Goal: Task Accomplishment & Management: Use online tool/utility

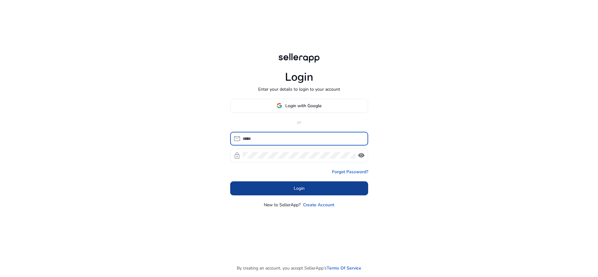
type input "**********"
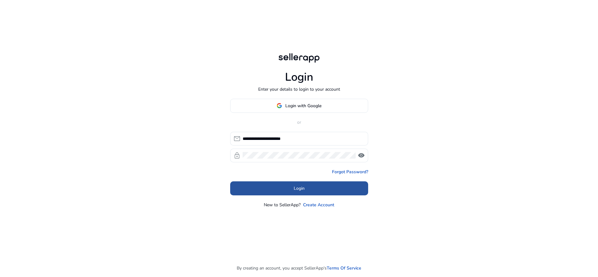
click at [277, 184] on span at bounding box center [299, 188] width 138 height 15
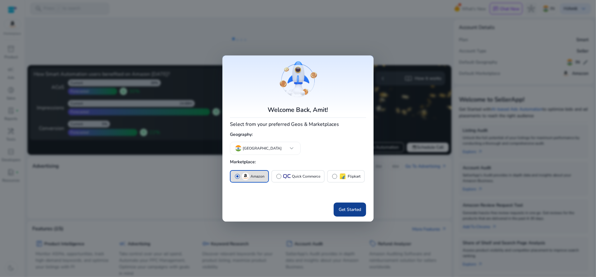
click at [343, 207] on span "Get Started" at bounding box center [349, 209] width 22 height 7
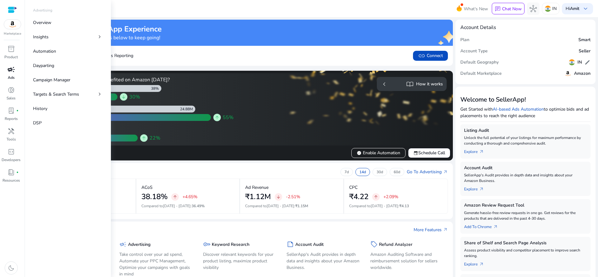
click at [4, 73] on link "campaign Ads" at bounding box center [11, 74] width 22 height 21
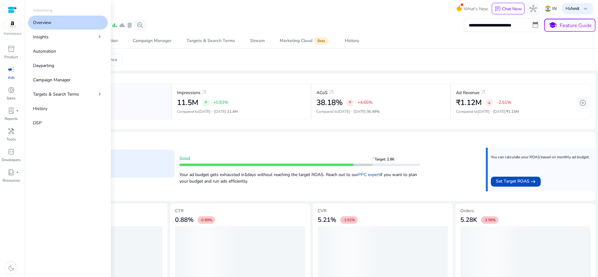
click at [13, 70] on span "campaign" at bounding box center [10, 69] width 7 height 7
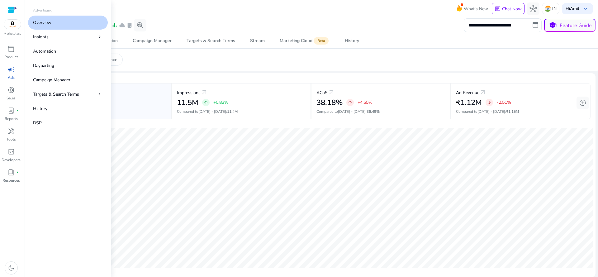
click at [10, 77] on p "Ads" at bounding box center [11, 78] width 7 height 6
click at [11, 73] on span "campaign" at bounding box center [10, 69] width 7 height 7
